Goal: Transaction & Acquisition: Book appointment/travel/reservation

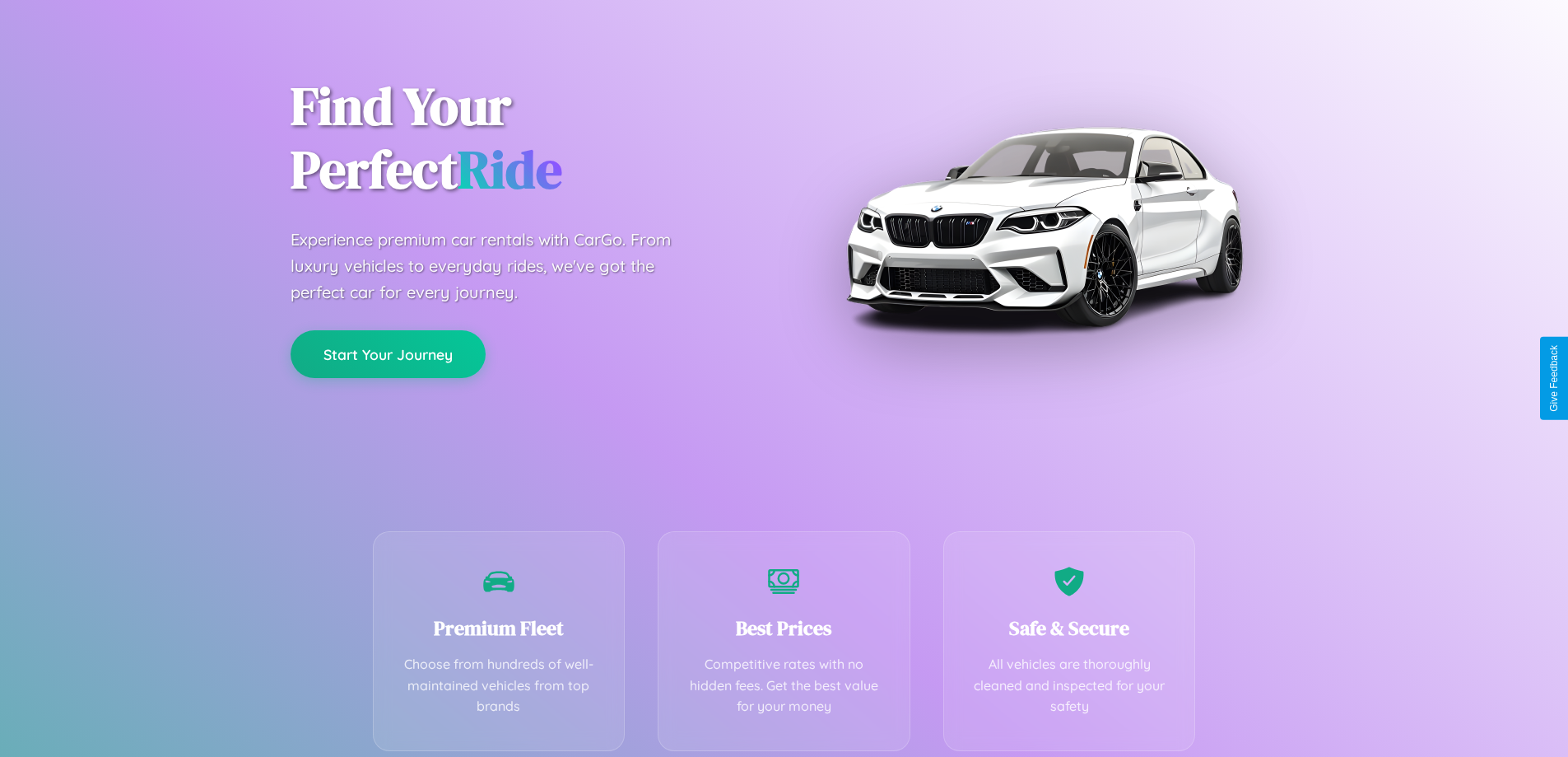
scroll to position [325, 0]
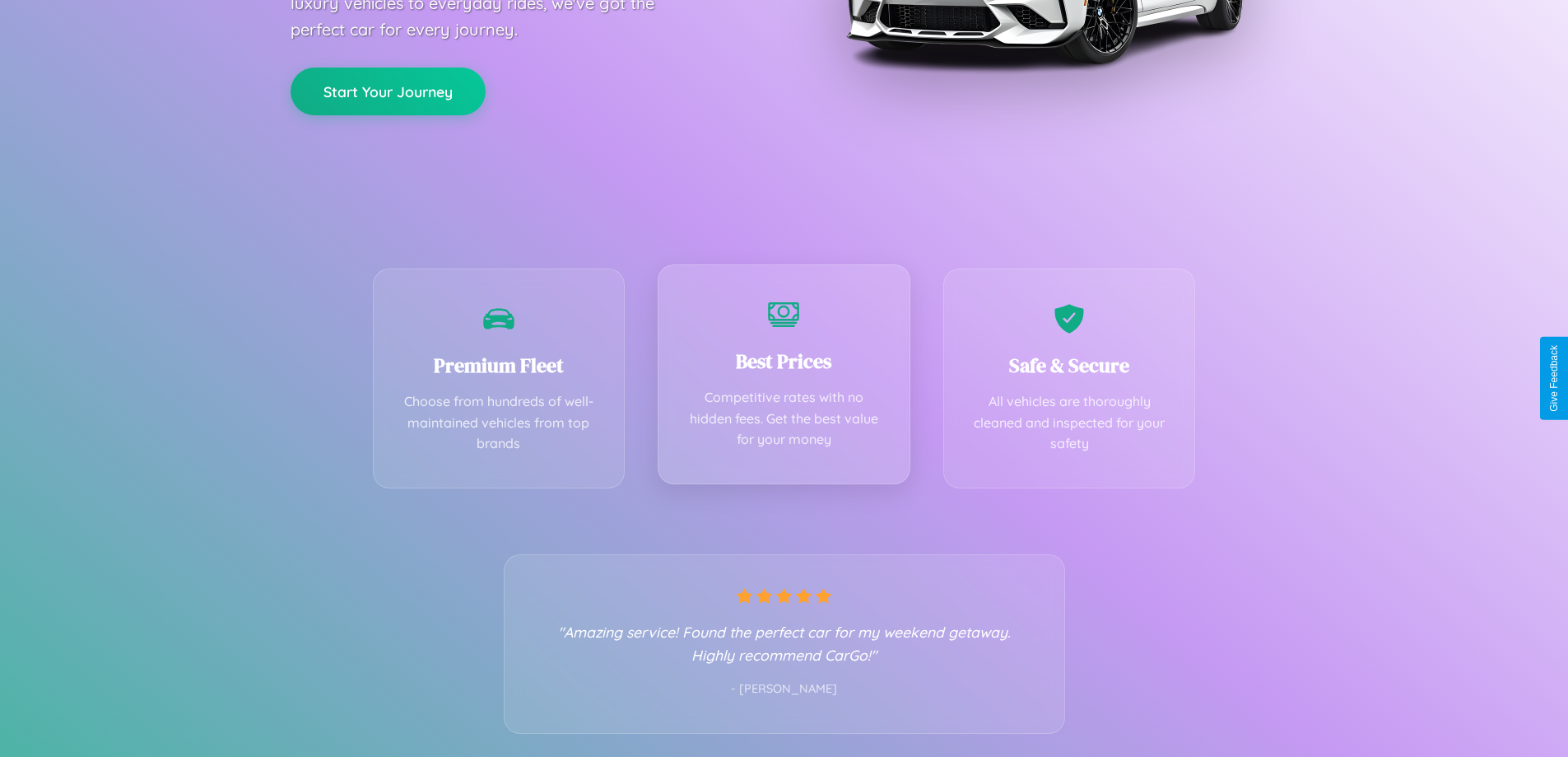
click at [784, 378] on div "Best Prices Competitive rates with no hidden fees. Get the best value for your …" at bounding box center [784, 374] width 253 height 219
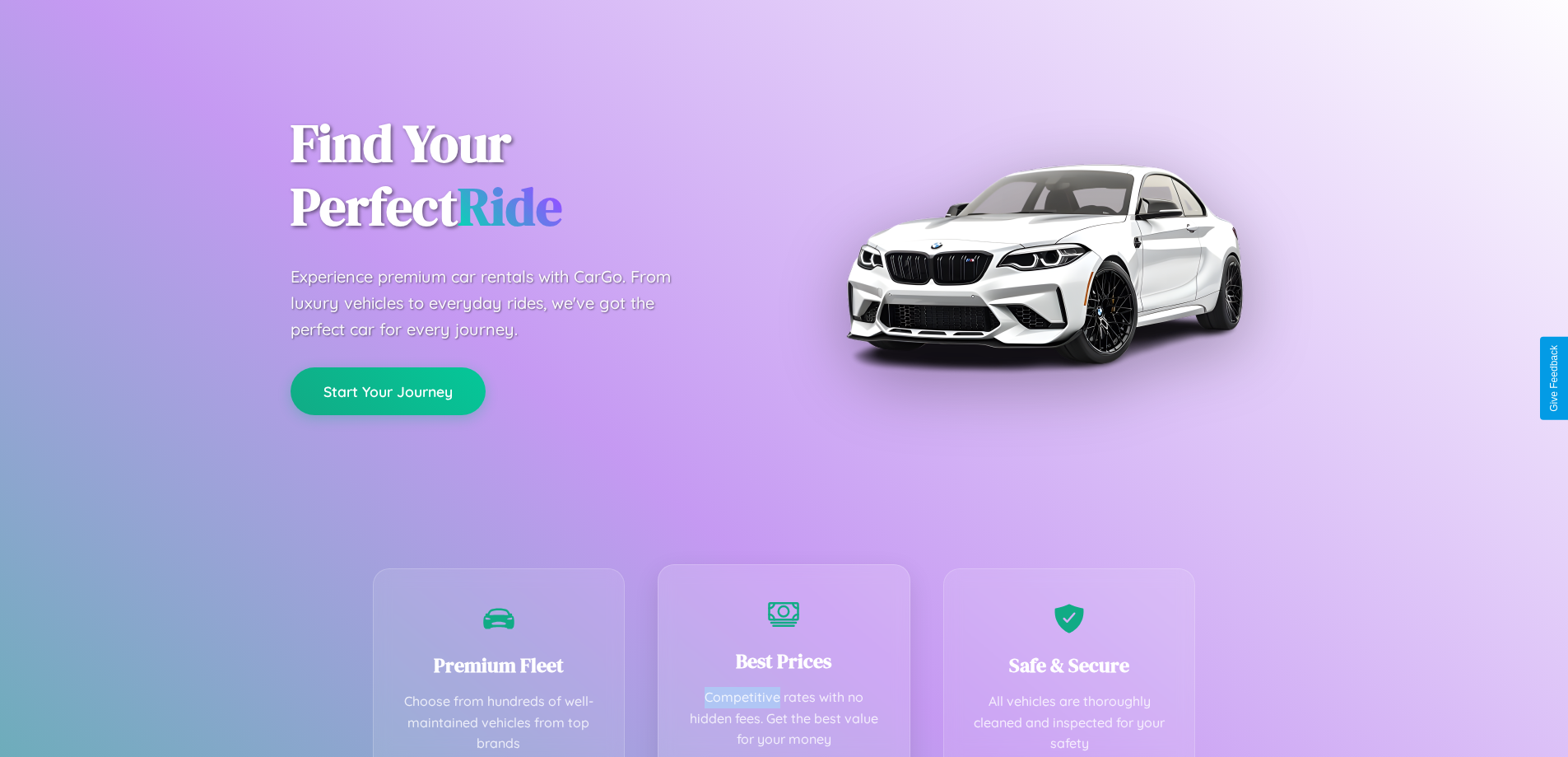
scroll to position [0, 0]
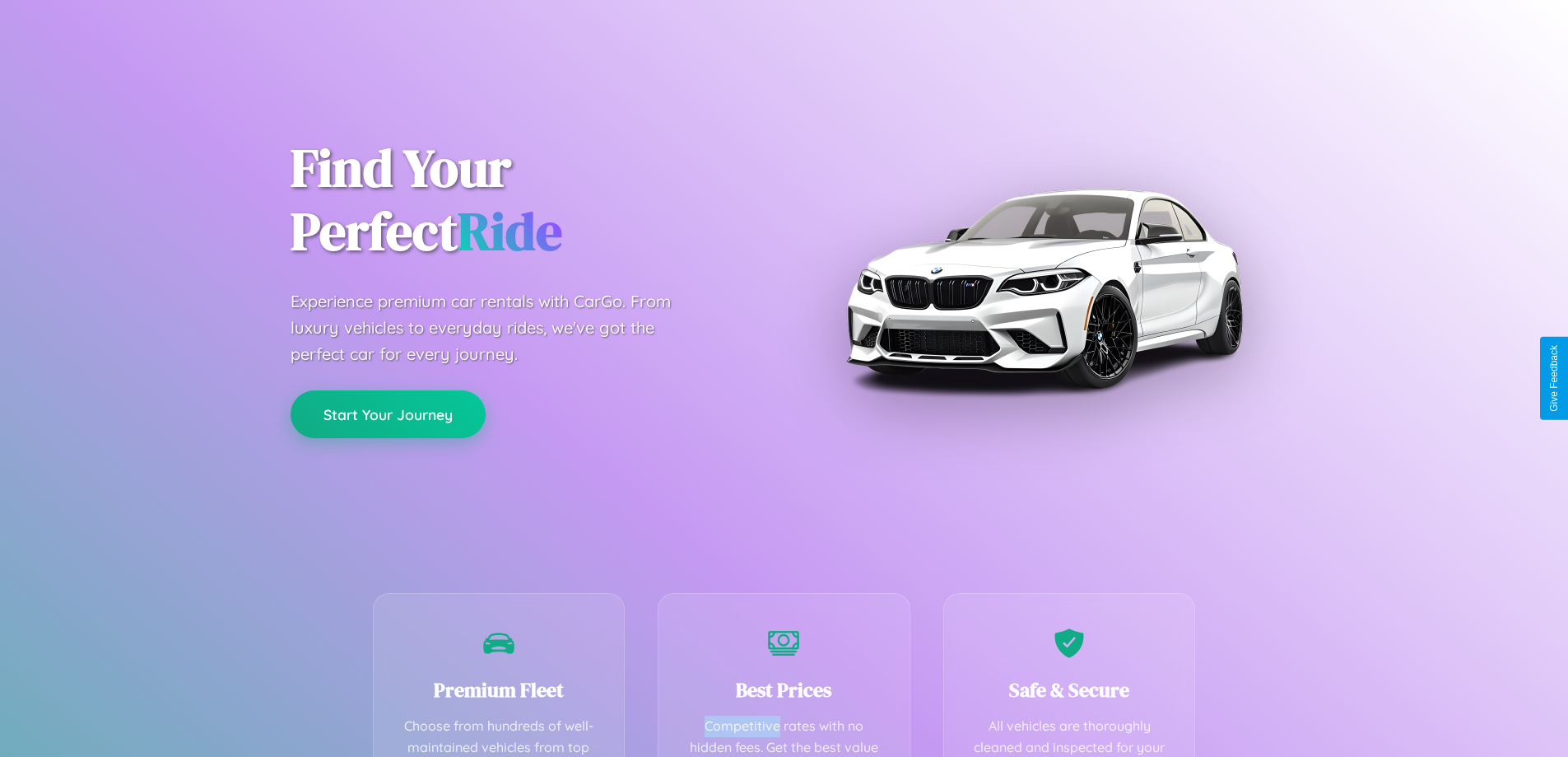
click at [388, 414] on button "Start Your Journey" at bounding box center [388, 414] width 195 height 48
click at [388, 413] on button "Start Your Journey" at bounding box center [388, 414] width 195 height 48
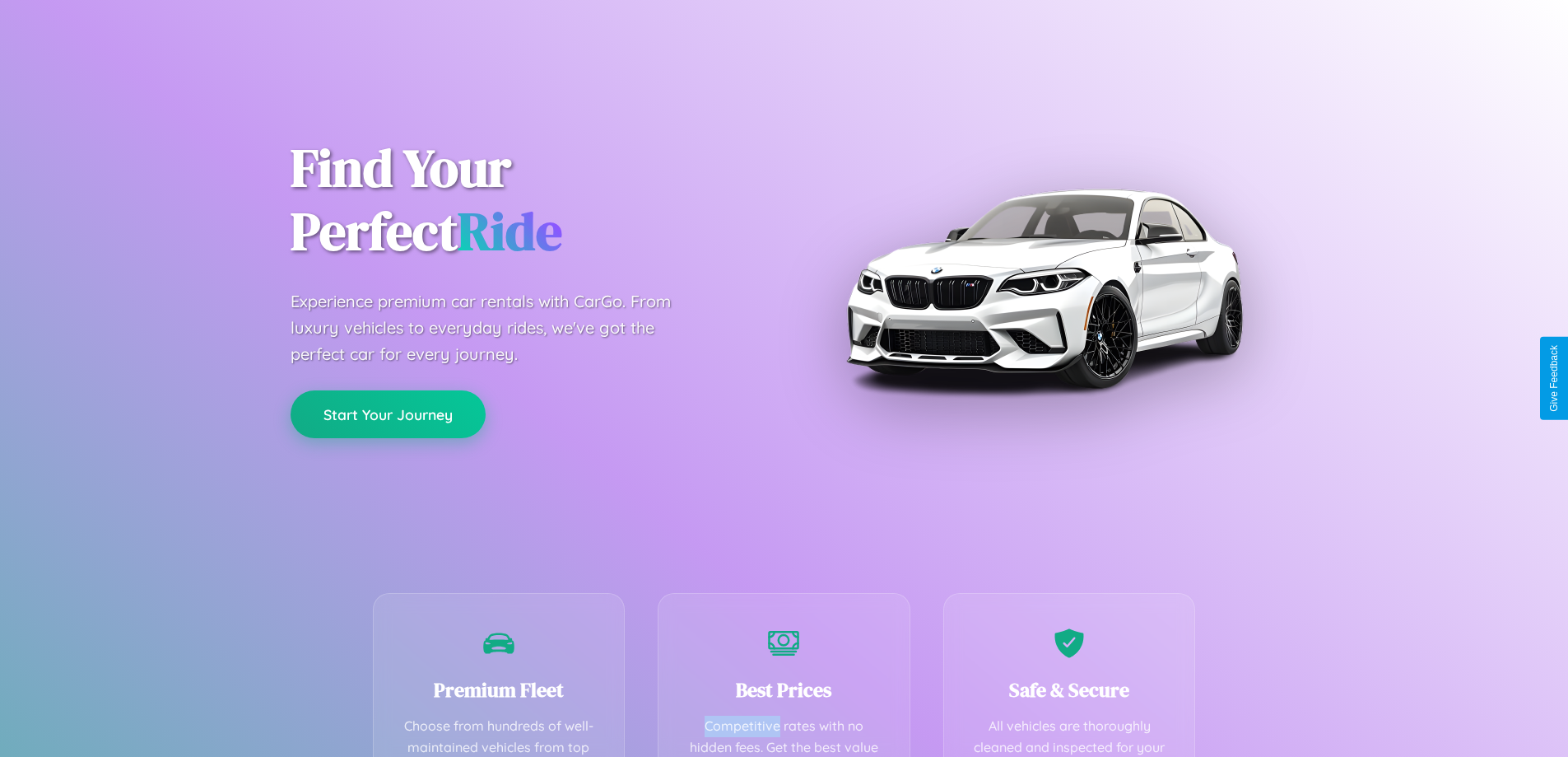
click at [388, 413] on button "Start Your Journey" at bounding box center [388, 414] width 195 height 48
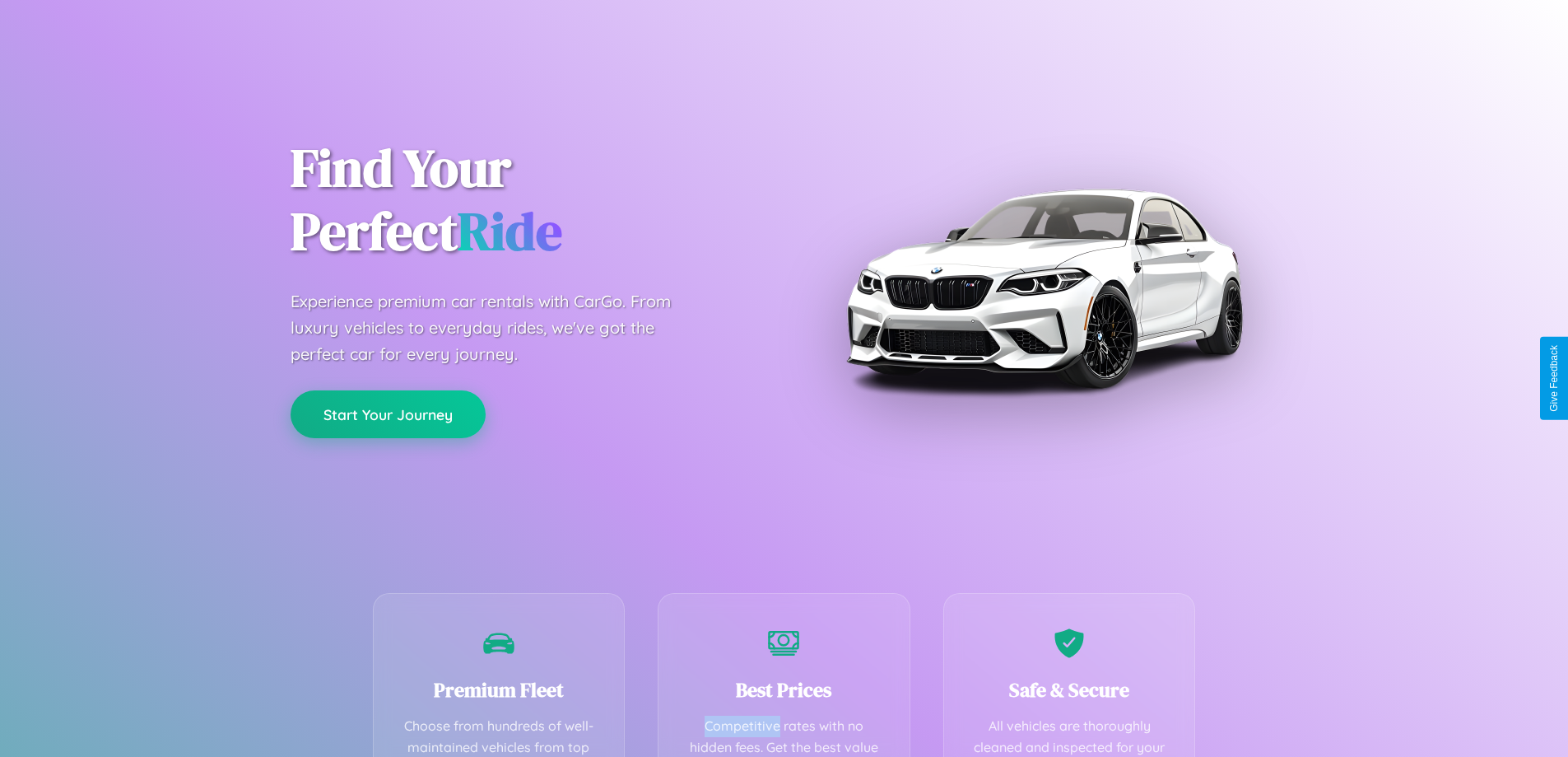
click at [388, 413] on button "Start Your Journey" at bounding box center [388, 414] width 195 height 48
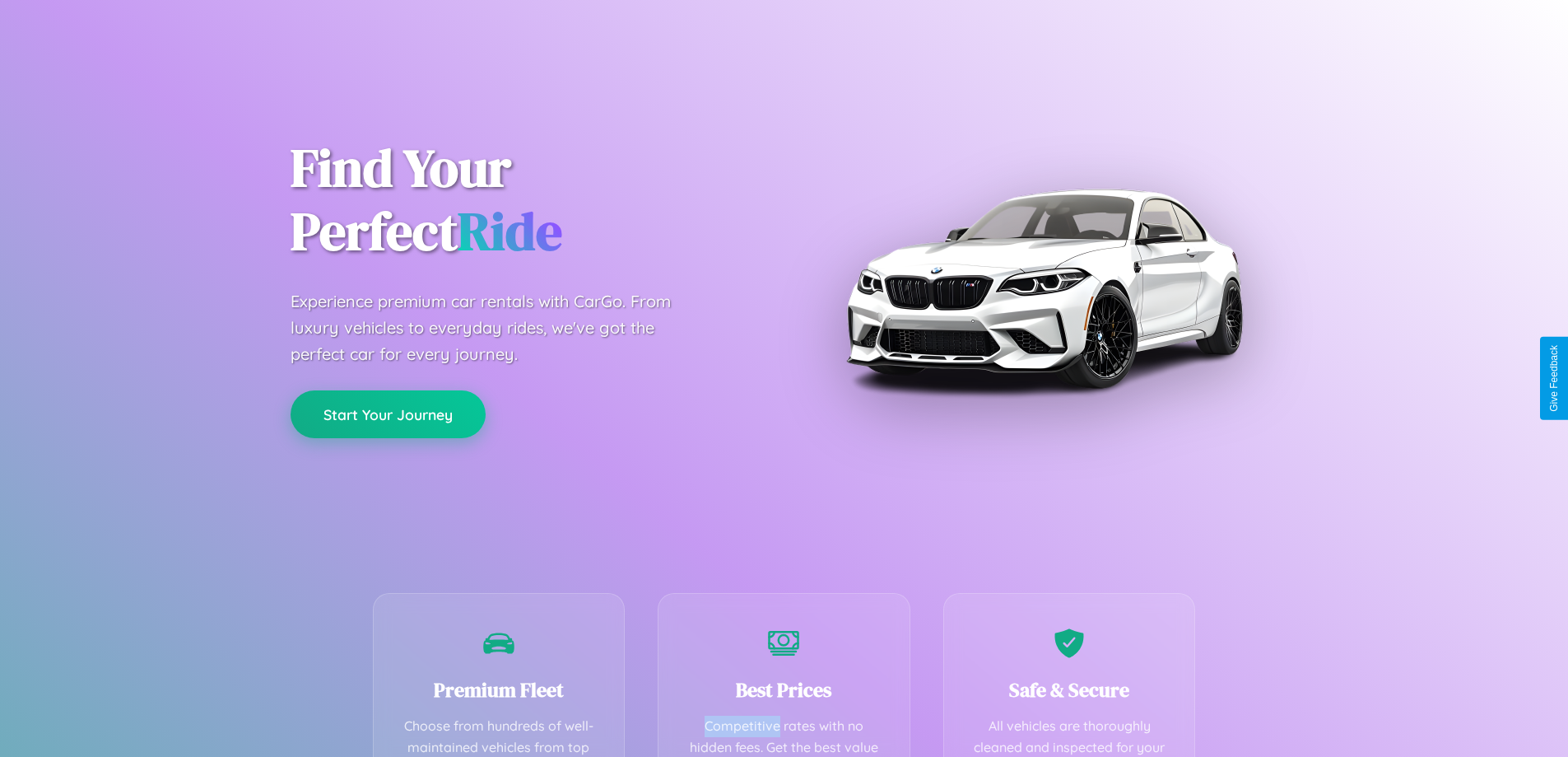
click at [388, 413] on button "Start Your Journey" at bounding box center [388, 414] width 195 height 48
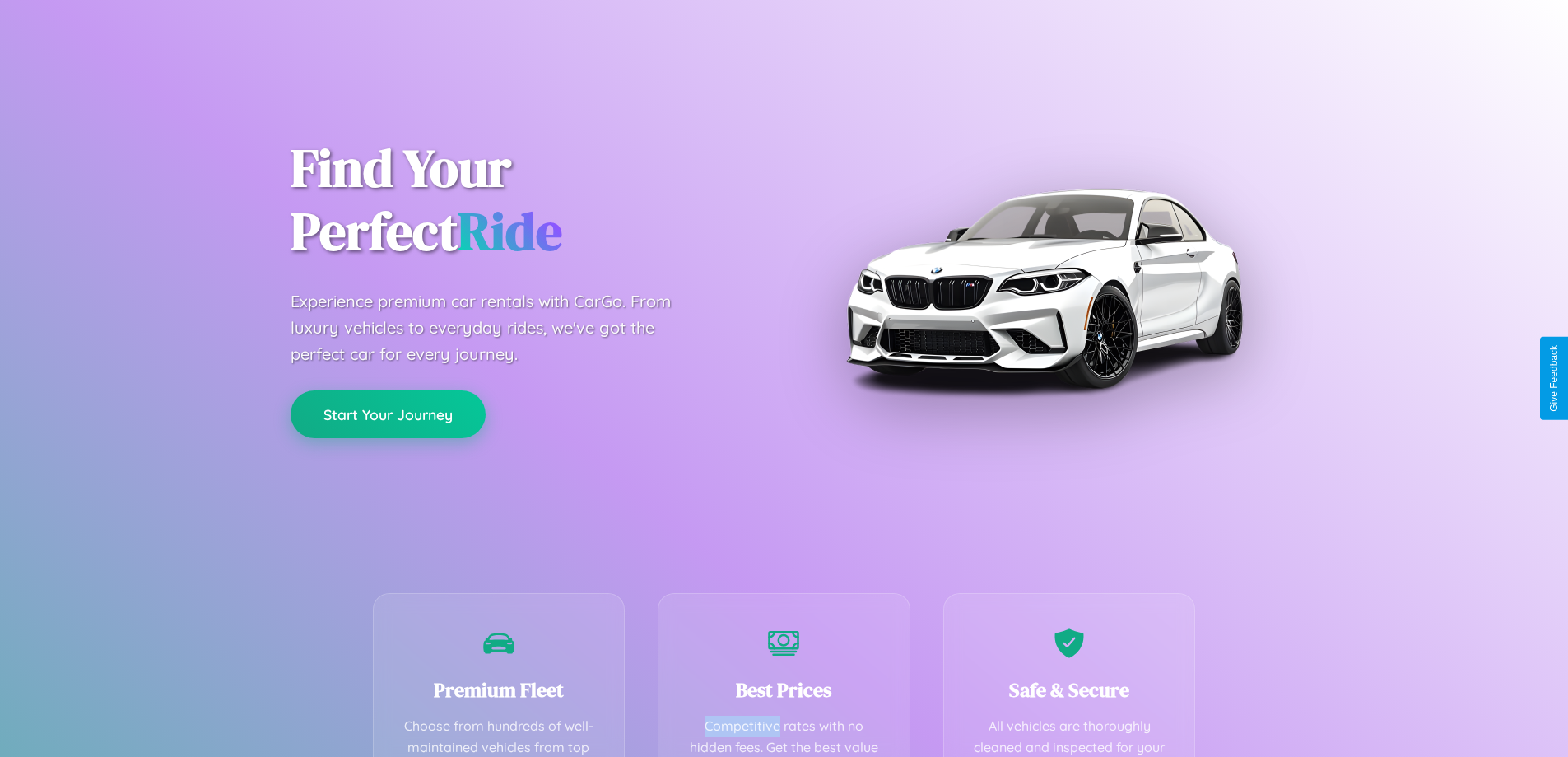
click at [388, 413] on button "Start Your Journey" at bounding box center [388, 414] width 195 height 48
